Goal: Task Accomplishment & Management: Manage account settings

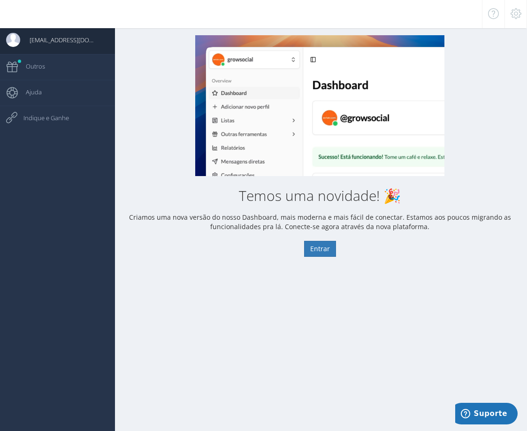
click at [237, 16] on div "0" at bounding box center [263, 14] width 527 height 28
click at [319, 255] on button "Entrar" at bounding box center [320, 249] width 32 height 16
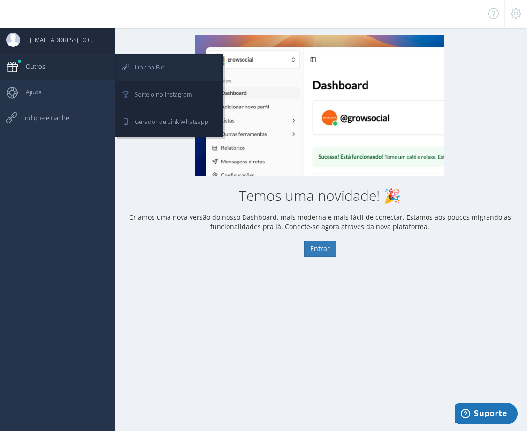
click at [149, 56] on span "Link na Bio" at bounding box center [144, 66] width 39 height 23
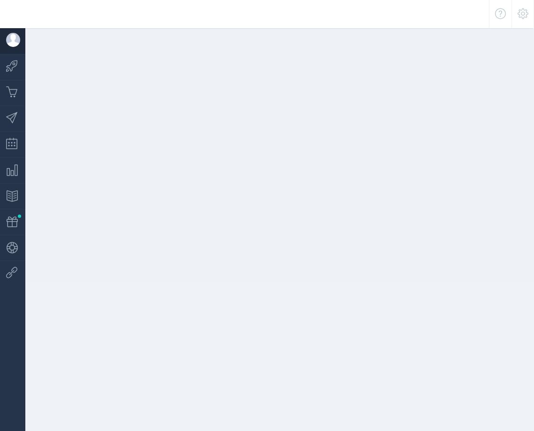
click at [0, 0] on span "Agendar Postagens" at bounding box center [0, 0] width 0 height 0
drag, startPoint x: 0, startPoint y: 0, endPoint x: 15, endPoint y: 137, distance: 137.9
click at [20, 136] on span "Agendar Postagens" at bounding box center [50, 143] width 63 height 23
click at [12, 137] on icon at bounding box center [7, 143] width 14 height 23
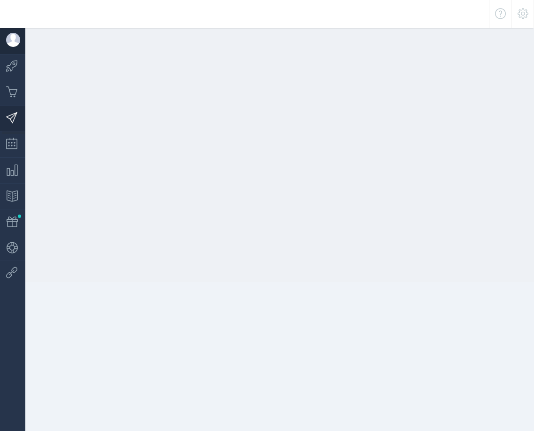
click at [14, 118] on icon at bounding box center [7, 117] width 14 height 23
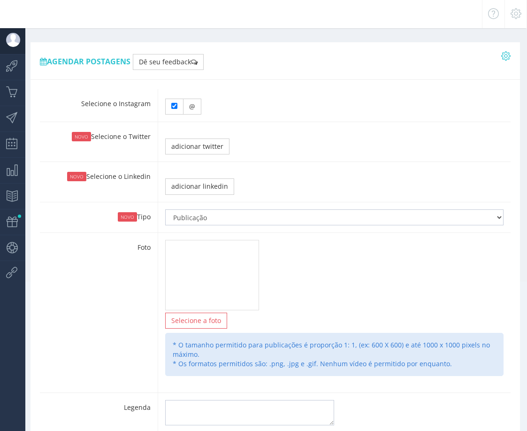
click at [14, 118] on ul "jhardhellsilva@gmail.com Dashboard" at bounding box center [12, 243] width 25 height 431
type input "14:05"
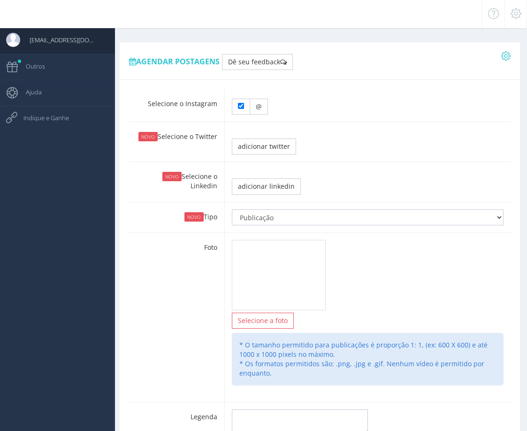
click at [14, 118] on icon at bounding box center [7, 117] width 14 height 23
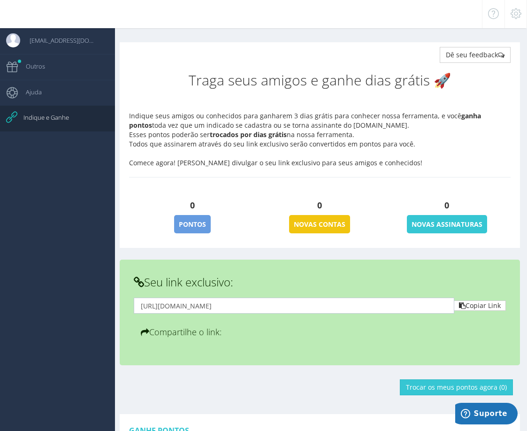
click at [305, 224] on p "novas Contas" at bounding box center [319, 224] width 61 height 18
click at [461, 210] on h4 "0" at bounding box center [447, 205] width 113 height 19
click at [521, 10] on icon at bounding box center [516, 13] width 11 height 7
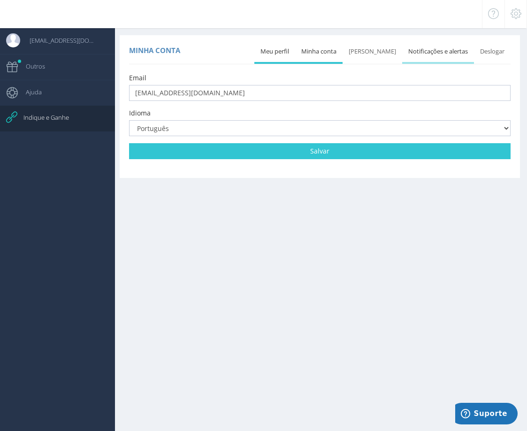
click at [419, 56] on link "Notificações e alertas" at bounding box center [438, 51] width 72 height 21
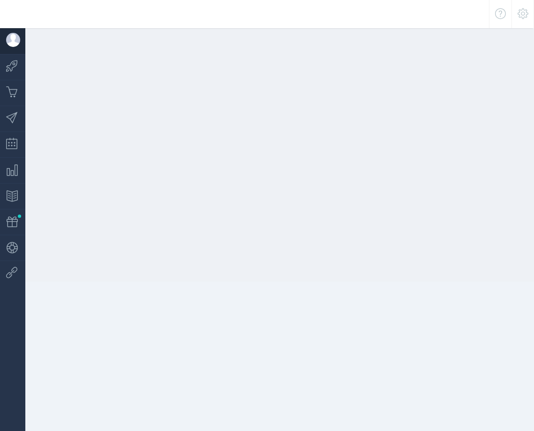
click at [0, 0] on span "Preços & Pagamentos" at bounding box center [0, 0] width 0 height 0
click at [22, 105] on ul "[EMAIL_ADDRESS][DOMAIN_NAME] Dashboard" at bounding box center [12, 243] width 25 height 431
click at [12, 115] on icon at bounding box center [7, 117] width 14 height 23
click at [0, 0] on span "Mensagens Diretas" at bounding box center [0, 0] width 0 height 0
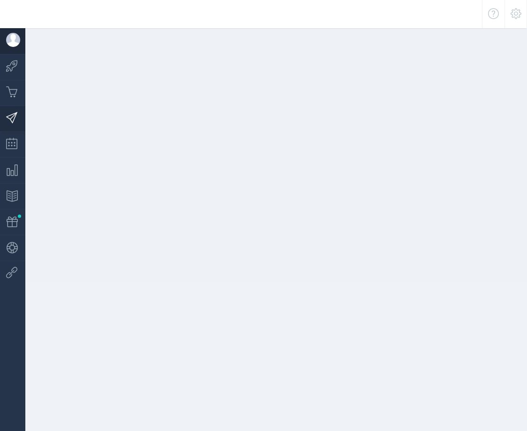
click at [13, 261] on icon at bounding box center [7, 272] width 14 height 23
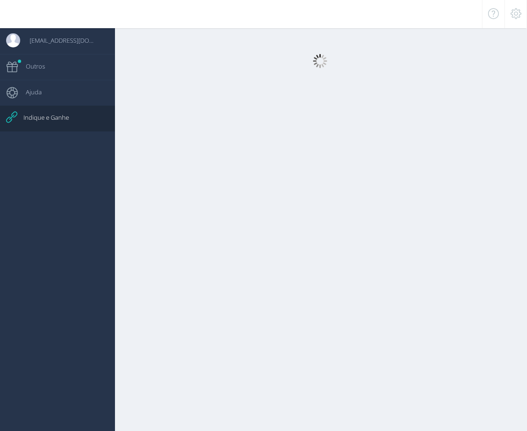
click at [13, 117] on icon at bounding box center [7, 117] width 14 height 23
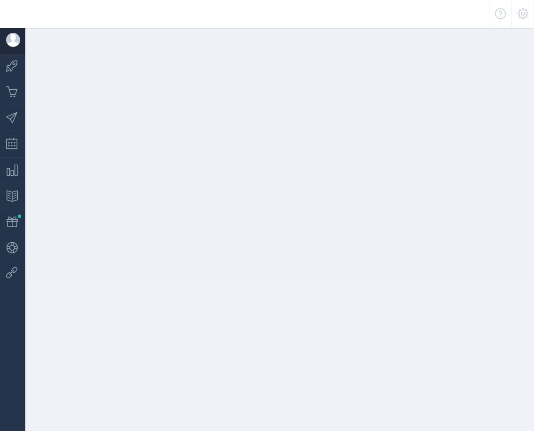
click at [0, 0] on span "Preços & Pagamentos" at bounding box center [0, 0] width 0 height 0
click at [19, 100] on ul "jhardhellsilva@gmail.com Dashboard" at bounding box center [12, 243] width 25 height 431
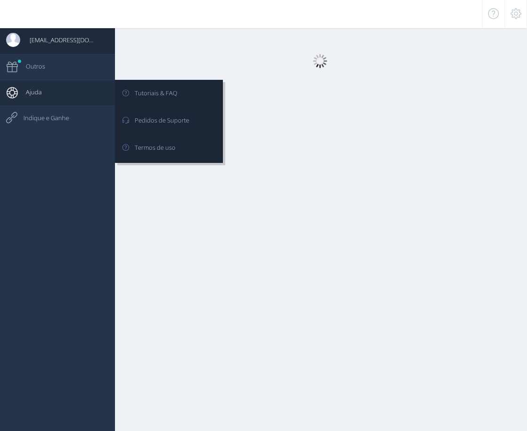
click at [14, 98] on icon at bounding box center [7, 92] width 14 height 23
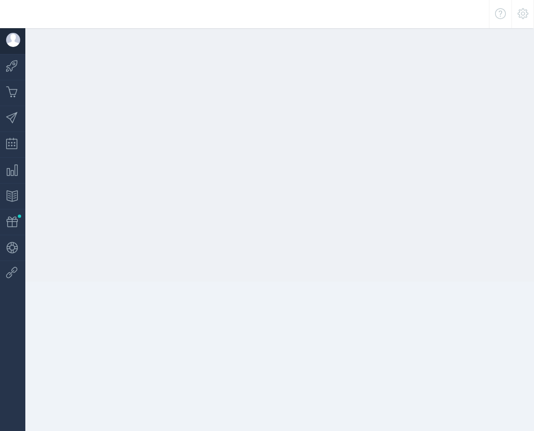
click at [0, 0] on span "Preços & Pagamentos" at bounding box center [0, 0] width 0 height 0
click at [8, 112] on icon at bounding box center [7, 117] width 14 height 23
click at [14, 122] on icon at bounding box center [7, 117] width 14 height 23
click at [11, 110] on icon at bounding box center [7, 117] width 14 height 23
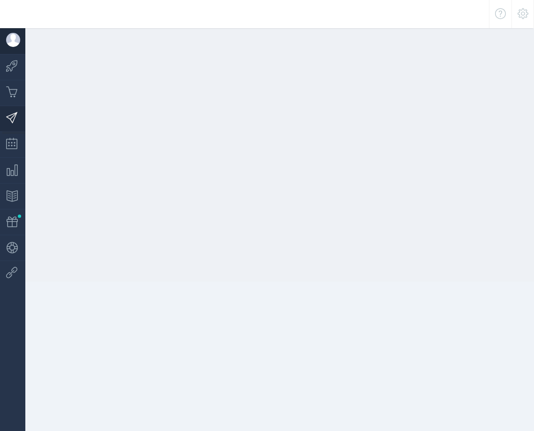
click at [11, 110] on icon at bounding box center [7, 117] width 14 height 23
click at [440, 123] on div at bounding box center [274, 141] width 520 height 282
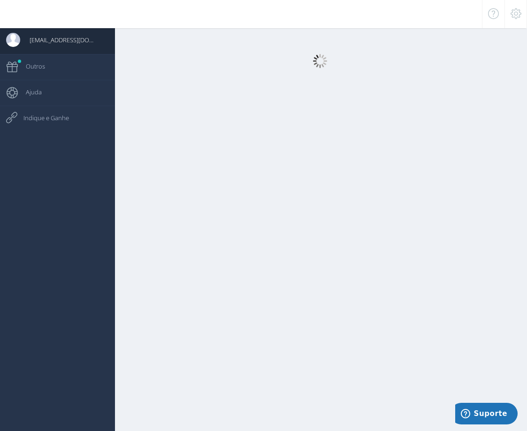
click at [46, 224] on ul "[EMAIL_ADDRESS][DOMAIN_NAME] Dashboard" at bounding box center [57, 243] width 115 height 431
click at [57, 39] on span "[EMAIL_ADDRESS][DOMAIN_NAME]" at bounding box center [58, 39] width 77 height 23
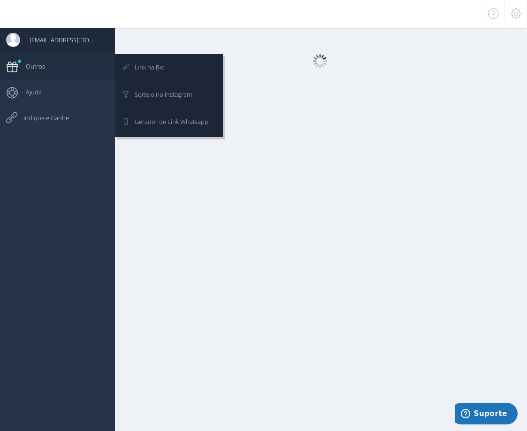
click at [45, 65] on span "Outros" at bounding box center [30, 65] width 29 height 23
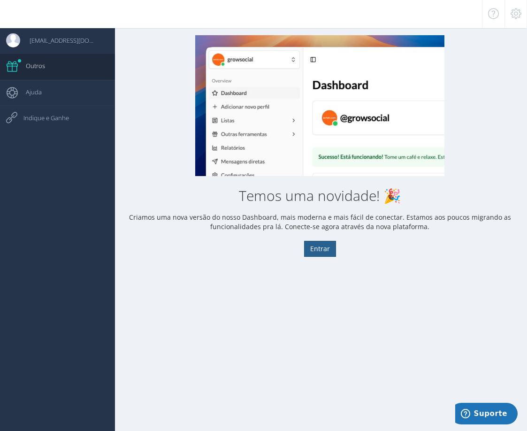
click at [318, 243] on button "Entrar" at bounding box center [320, 249] width 32 height 16
